Goal: Task Accomplishment & Management: Manage account settings

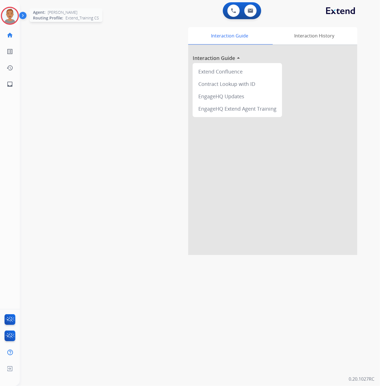
click at [12, 14] on img at bounding box center [10, 16] width 16 height 16
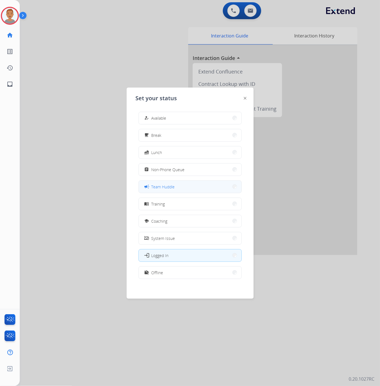
click at [173, 183] on div "campaign Team Huddle" at bounding box center [159, 186] width 32 height 7
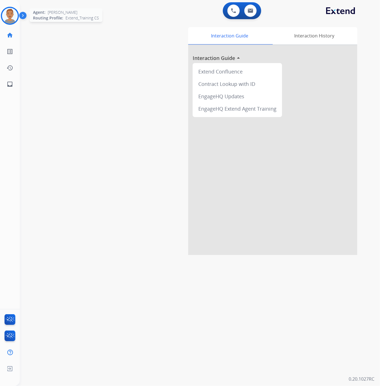
click at [12, 13] on img at bounding box center [10, 16] width 16 height 16
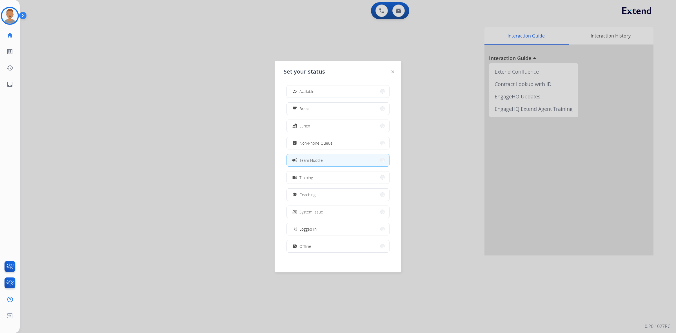
click at [379, 11] on div at bounding box center [338, 166] width 676 height 333
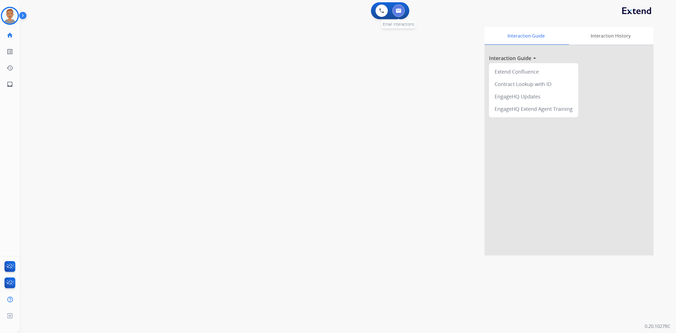
click at [379, 8] on button at bounding box center [399, 11] width 12 height 12
select select "**********"
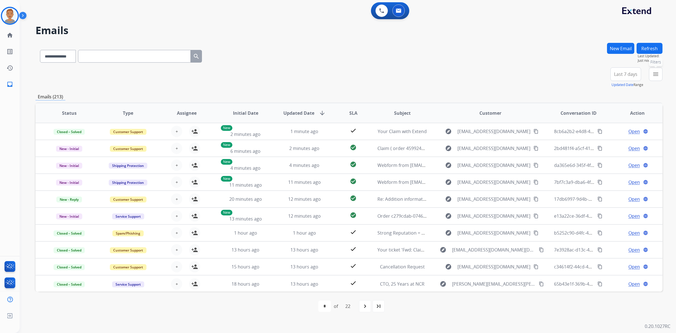
click at [379, 76] on mat-icon "menu" at bounding box center [656, 74] width 7 height 7
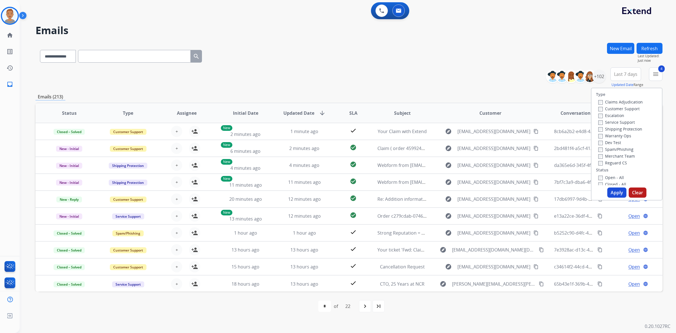
click at [379, 190] on button "Apply" at bounding box center [617, 192] width 19 height 10
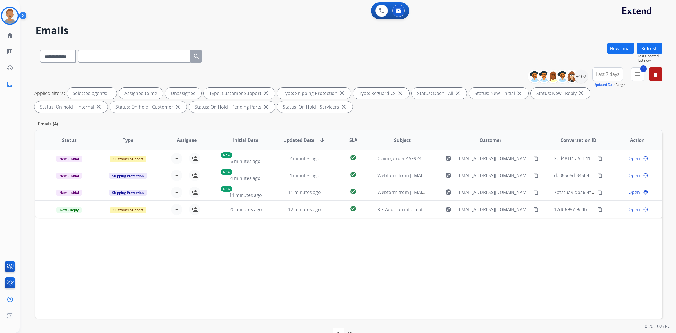
click at [379, 74] on span "Last 7 days" at bounding box center [607, 74] width 23 height 2
click at [379, 140] on div "Last 90 days" at bounding box center [606, 142] width 31 height 8
click at [379, 75] on div "+145" at bounding box center [582, 77] width 14 height 14
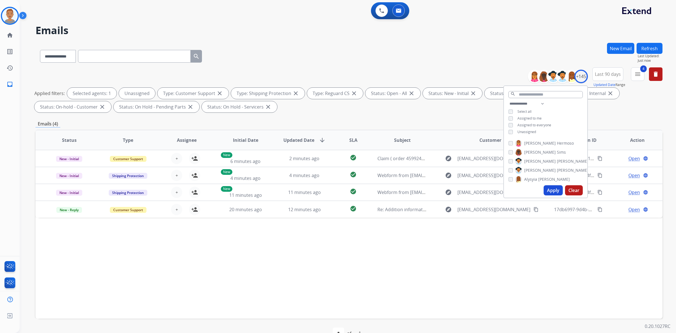
click at [379, 188] on button "Apply" at bounding box center [553, 190] width 19 height 10
click at [265, 274] on div "Status Type Assignee Initial Date Updated Date arrow_downward SLA Subject Custo…" at bounding box center [349, 224] width 627 height 189
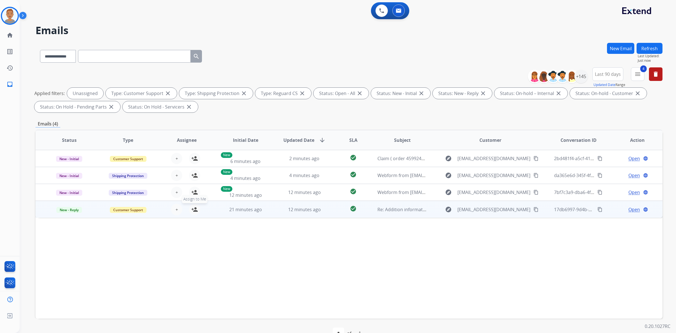
click at [192, 207] on mat-icon "person_add" at bounding box center [194, 209] width 7 height 7
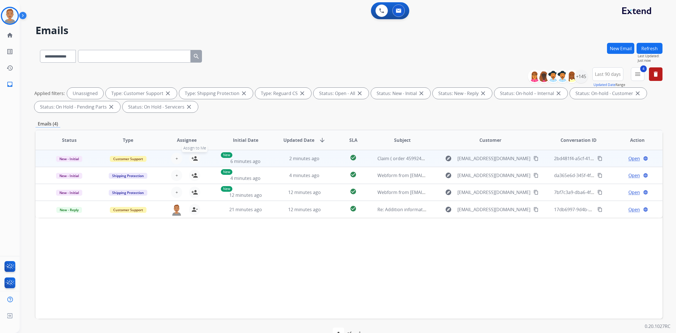
click at [191, 158] on mat-icon "person_add" at bounding box center [194, 158] width 7 height 7
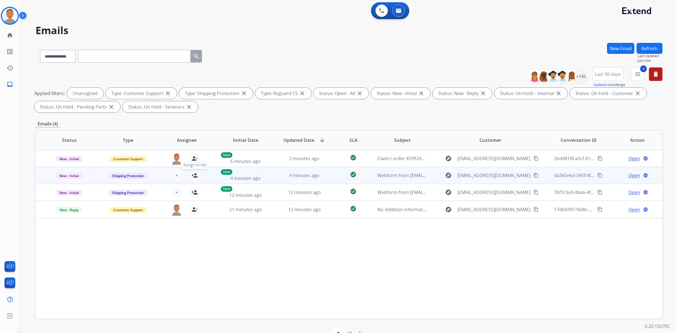
click at [189, 174] on button "person_add Assign to Me" at bounding box center [194, 175] width 11 height 11
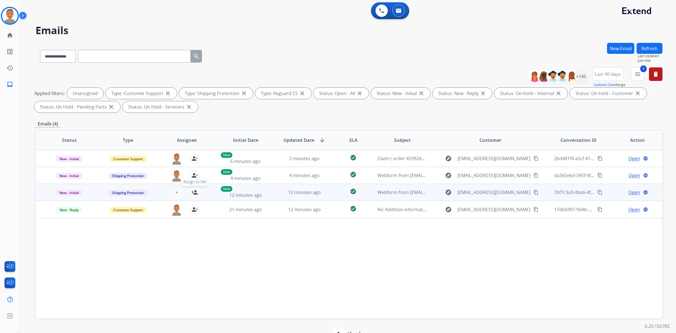
click at [191, 191] on mat-icon "person_add" at bounding box center [194, 192] width 7 height 7
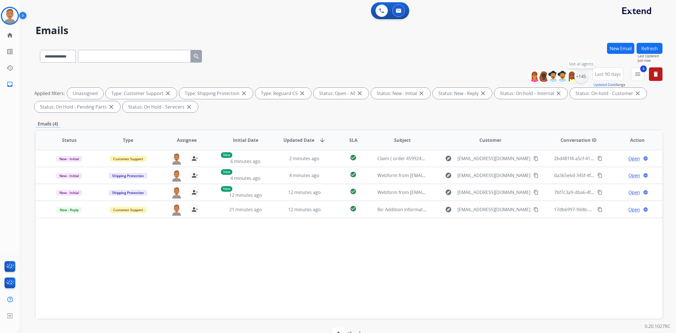
click at [379, 75] on div "+145" at bounding box center [582, 77] width 14 height 14
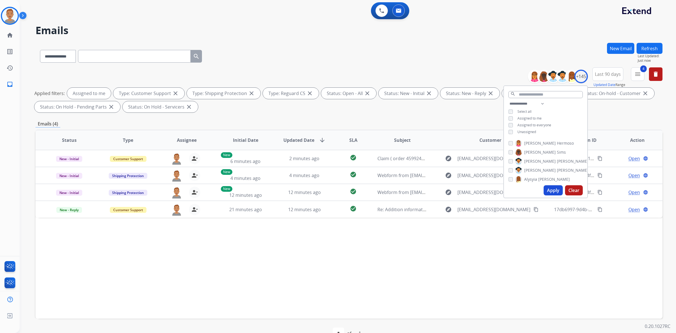
click at [379, 189] on button "Apply" at bounding box center [553, 190] width 19 height 10
click at [379, 72] on mat-icon "menu" at bounding box center [638, 74] width 7 height 7
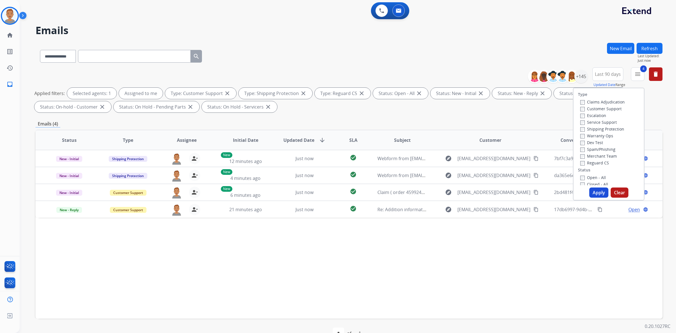
drag, startPoint x: 267, startPoint y: 23, endPoint x: 234, endPoint y: 8, distance: 36.4
click at [267, 23] on div "**********" at bounding box center [341, 183] width 643 height 327
